Goal: Find specific page/section: Find specific page/section

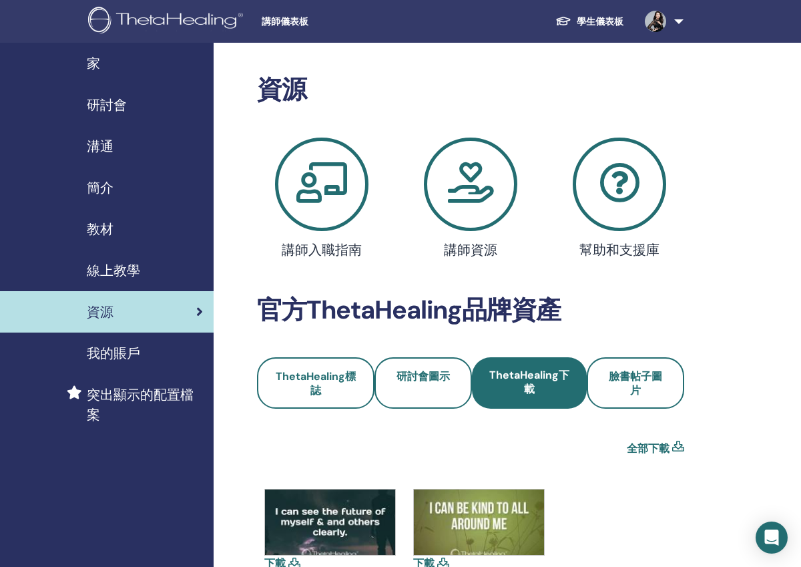
click at [594, 29] on link "學生儀表板" at bounding box center [589, 21] width 89 height 25
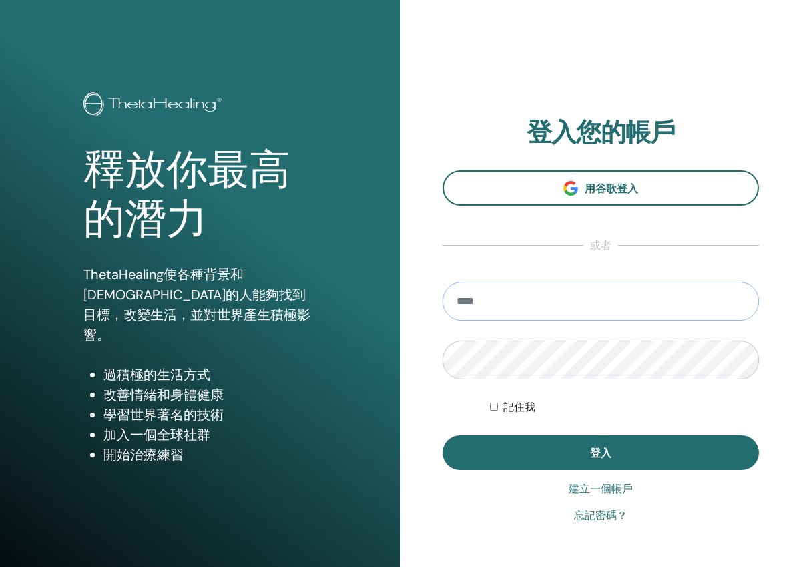
type input "**********"
click at [601, 453] on button "登入" at bounding box center [601, 452] width 317 height 35
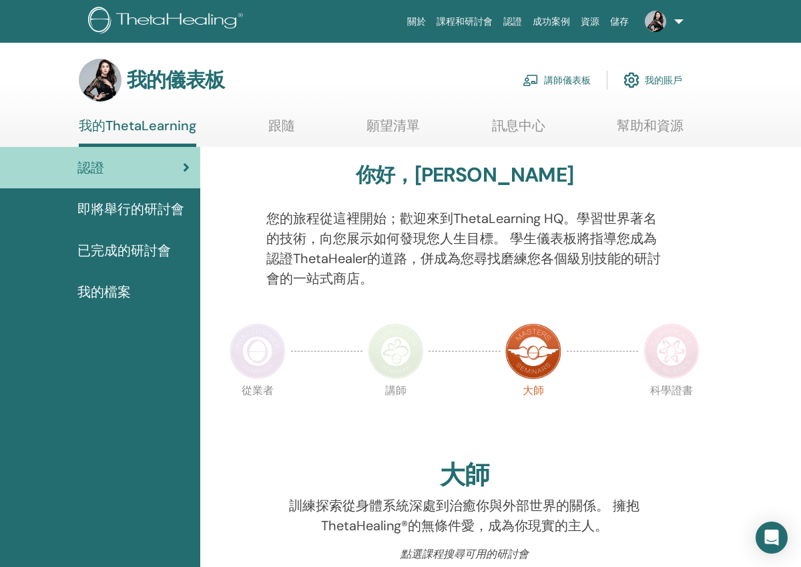
click at [550, 85] on link "講師儀表板" at bounding box center [557, 79] width 68 height 29
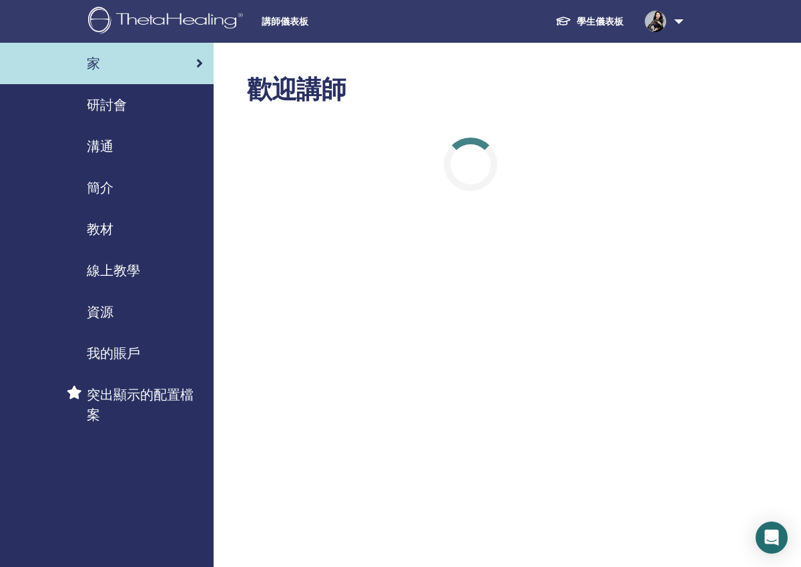
click at [110, 107] on span "研討會" at bounding box center [107, 105] width 40 height 20
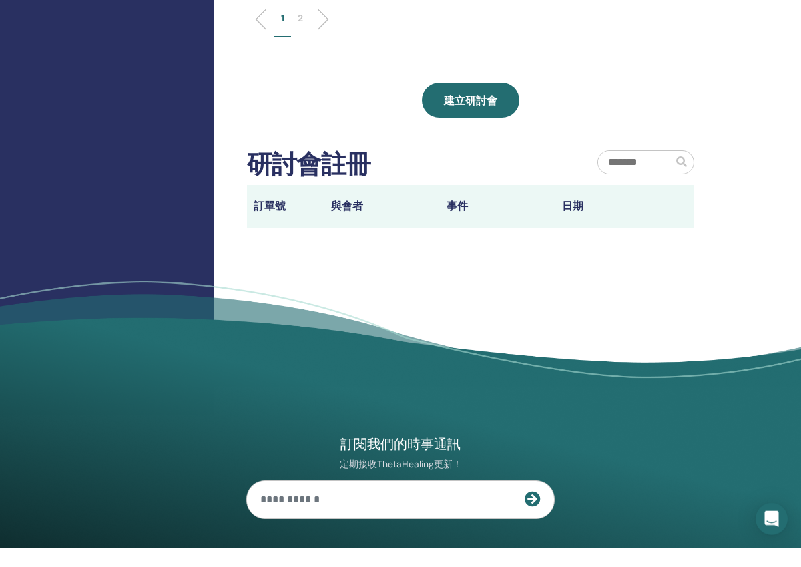
scroll to position [649, 0]
